Goal: Task Accomplishment & Management: Manage account settings

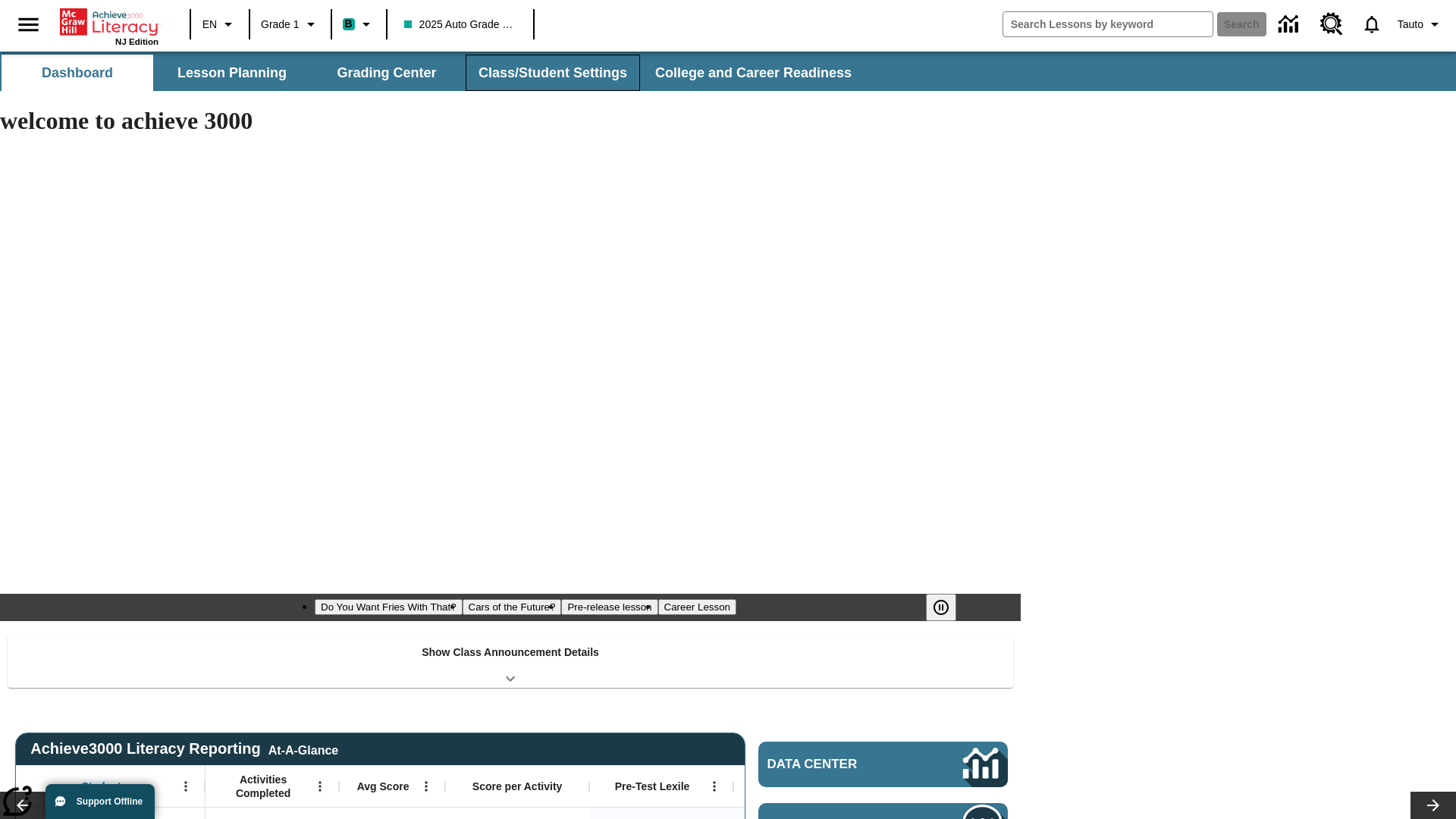
click at [551, 72] on button "Class/Student Settings" at bounding box center [553, 72] width 175 height 37
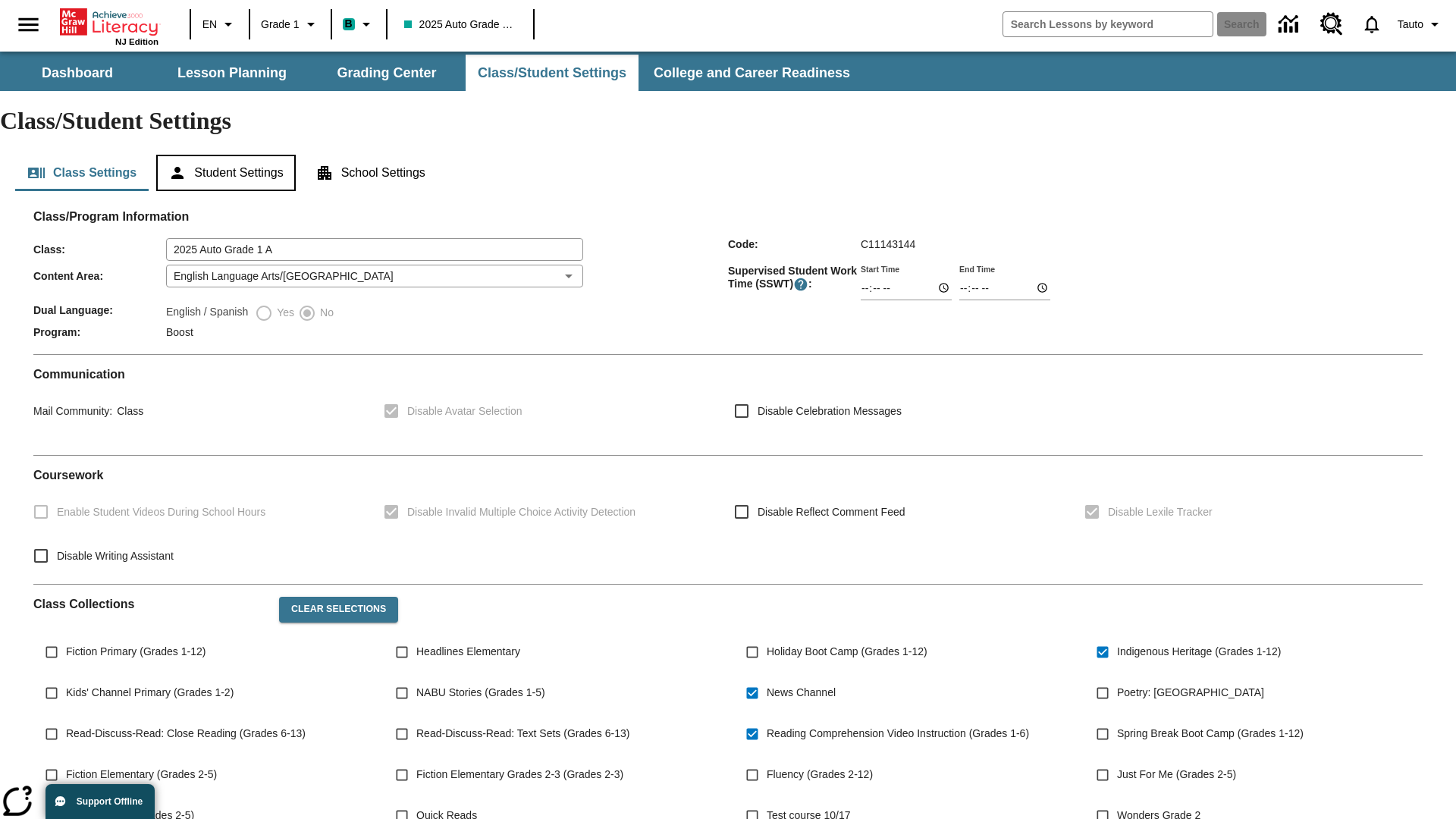
click at [228, 155] on button "Student Settings" at bounding box center [225, 173] width 139 height 37
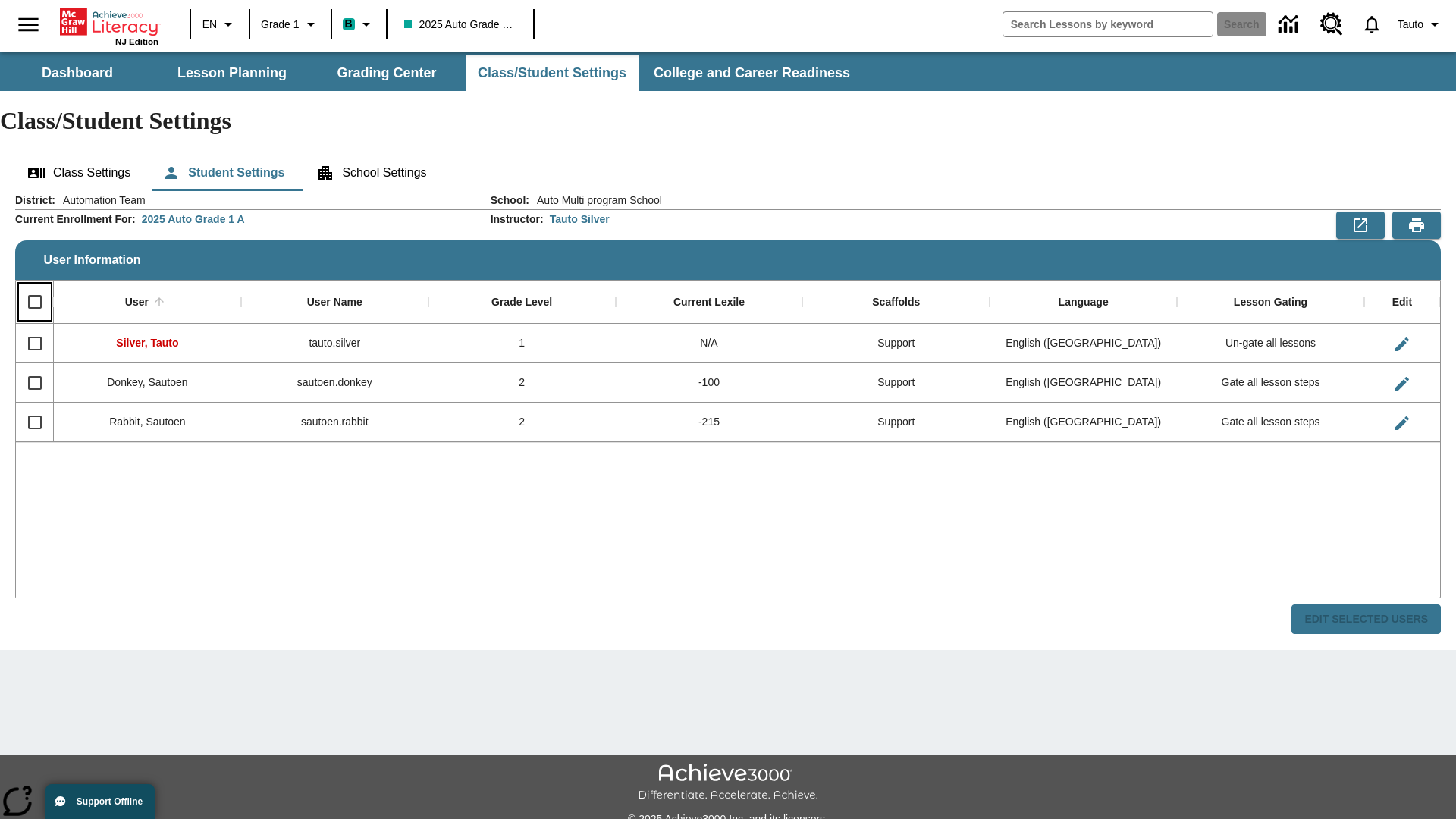
click at [34, 286] on input "Select all rows" at bounding box center [34, 301] width 32 height 32
checkbox input "true"
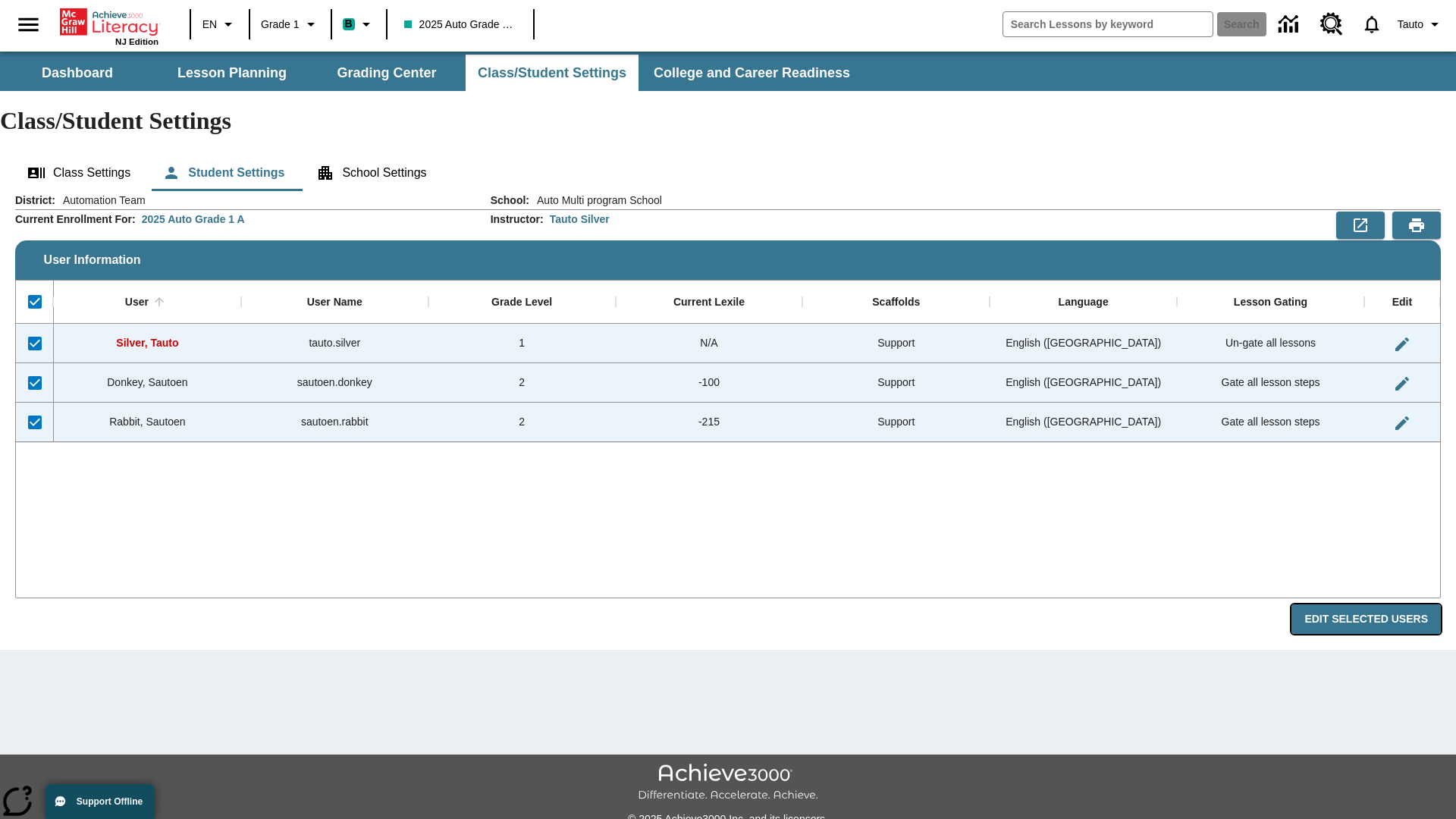
click at [1372, 604] on button "Edit Selected Users" at bounding box center [1366, 619] width 149 height 30
